Goal: Task Accomplishment & Management: Complete application form

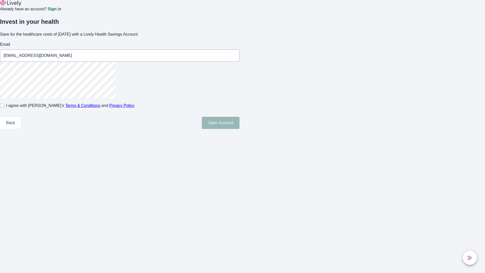
click at [4, 108] on input "I agree with Lively’s Terms & Conditions and Privacy Policy" at bounding box center [2, 106] width 4 height 4
checkbox input "true"
click at [239, 129] on button "Open Account" at bounding box center [221, 123] width 38 height 12
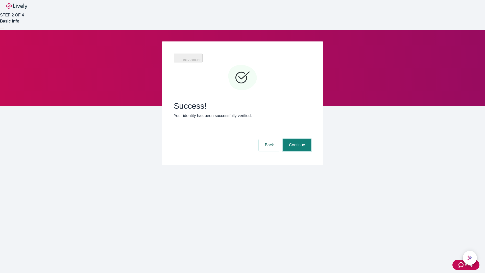
click at [296, 139] on button "Continue" at bounding box center [297, 145] width 28 height 12
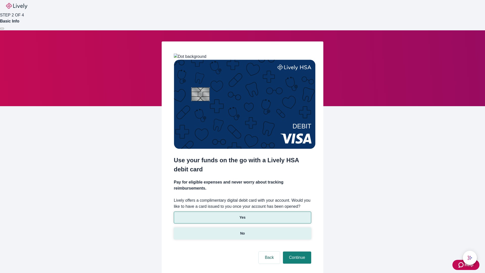
click at [242, 231] on p "No" at bounding box center [242, 233] width 5 height 5
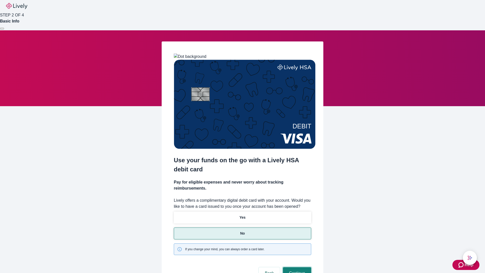
click at [296, 267] on button "Continue" at bounding box center [297, 273] width 28 height 12
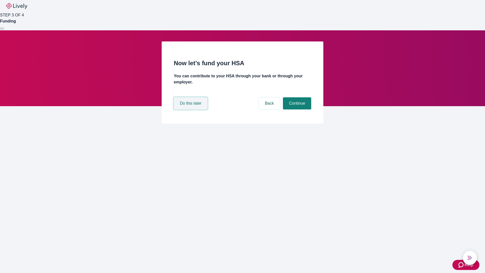
click at [191, 109] on button "Do this later" at bounding box center [191, 103] width 34 height 12
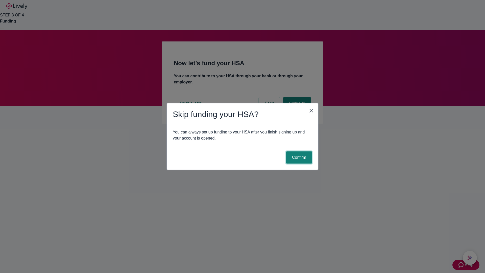
click at [298, 157] on button "Confirm" at bounding box center [299, 157] width 26 height 12
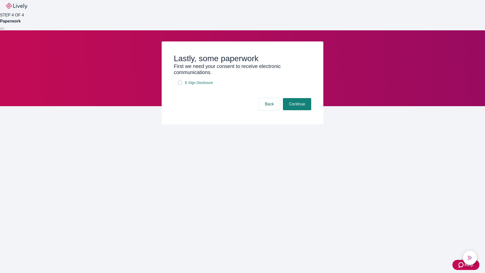
click at [180, 85] on input "E-Sign Disclosure" at bounding box center [180, 83] width 4 height 4
checkbox input "true"
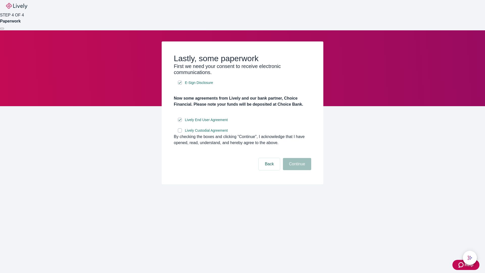
click at [180, 132] on input "Lively Custodial Agreement" at bounding box center [180, 130] width 4 height 4
checkbox input "true"
click at [296, 170] on button "Continue" at bounding box center [297, 164] width 28 height 12
